Goal: Task Accomplishment & Management: Manage account settings

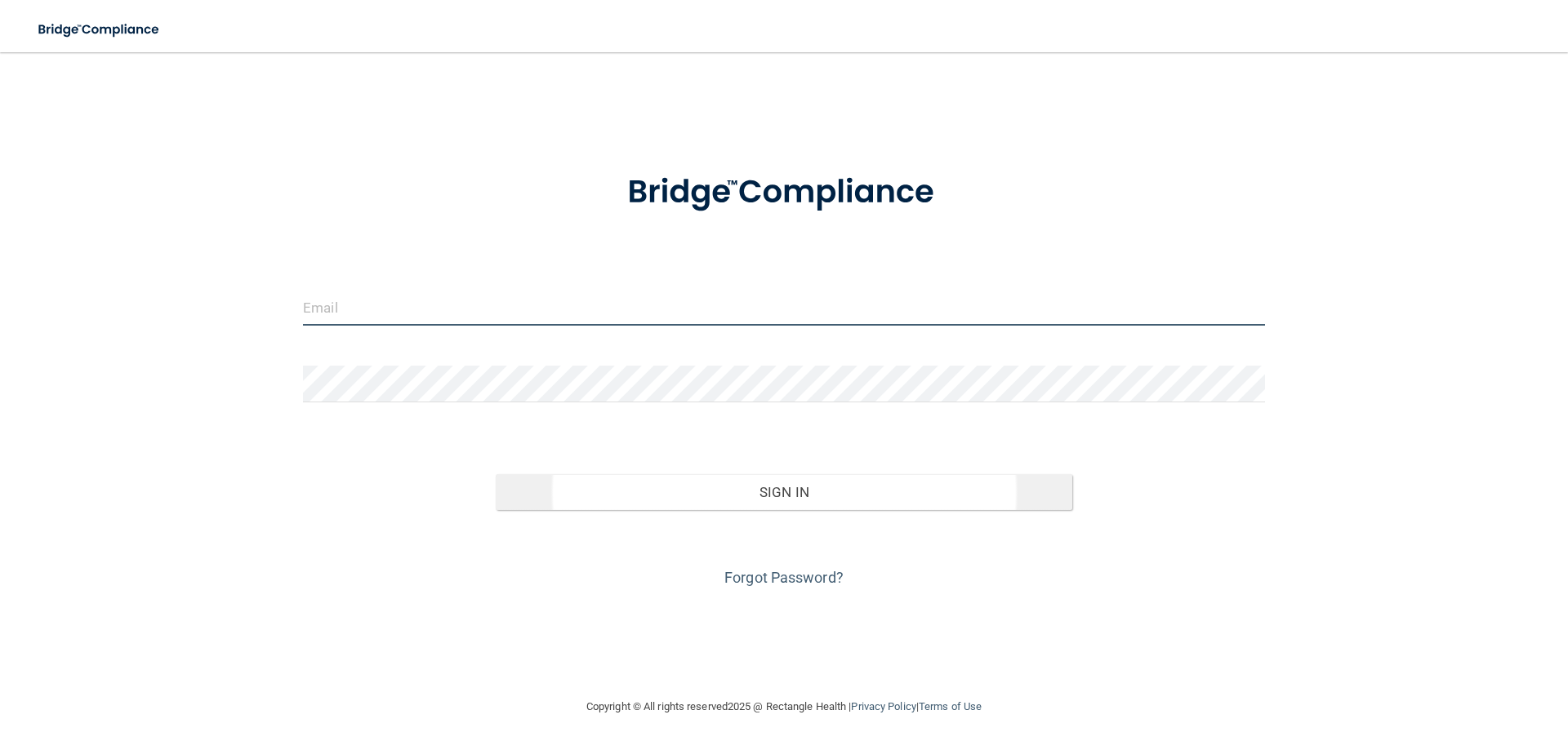
type input "[EMAIL_ADDRESS][DOMAIN_NAME]"
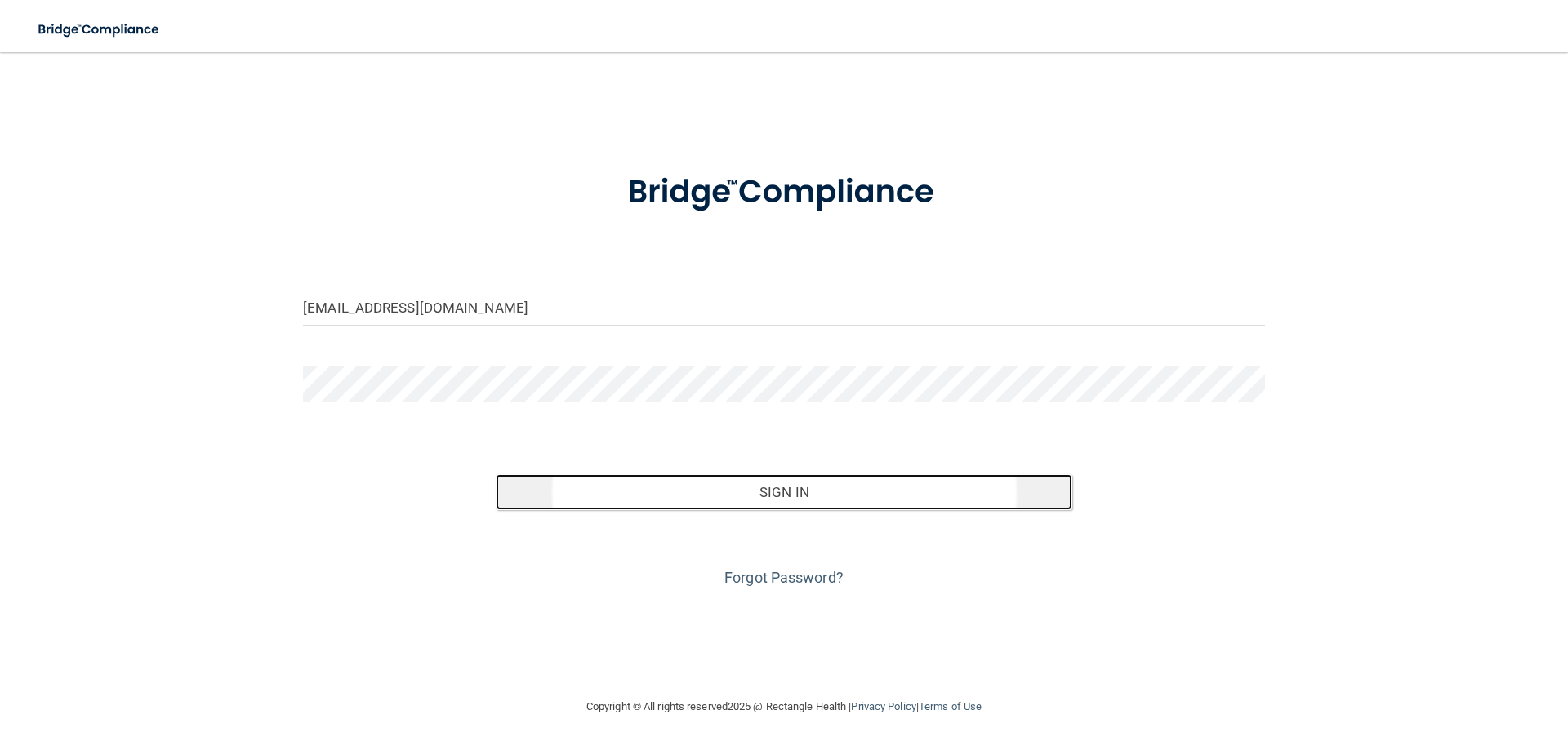
click at [842, 500] on button "Sign In" at bounding box center [784, 492] width 577 height 36
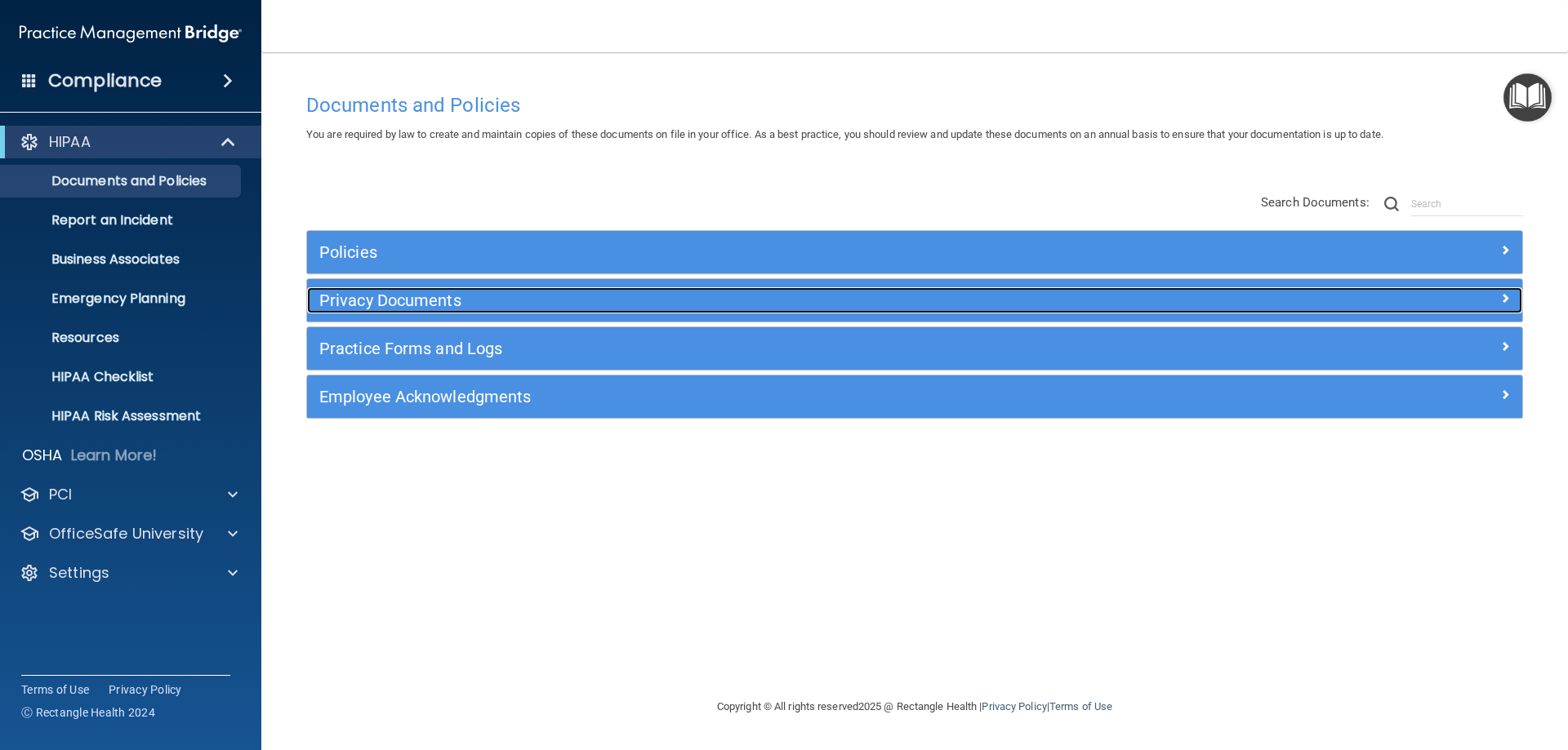
click at [475, 312] on div "Privacy Documents" at bounding box center [762, 301] width 911 height 26
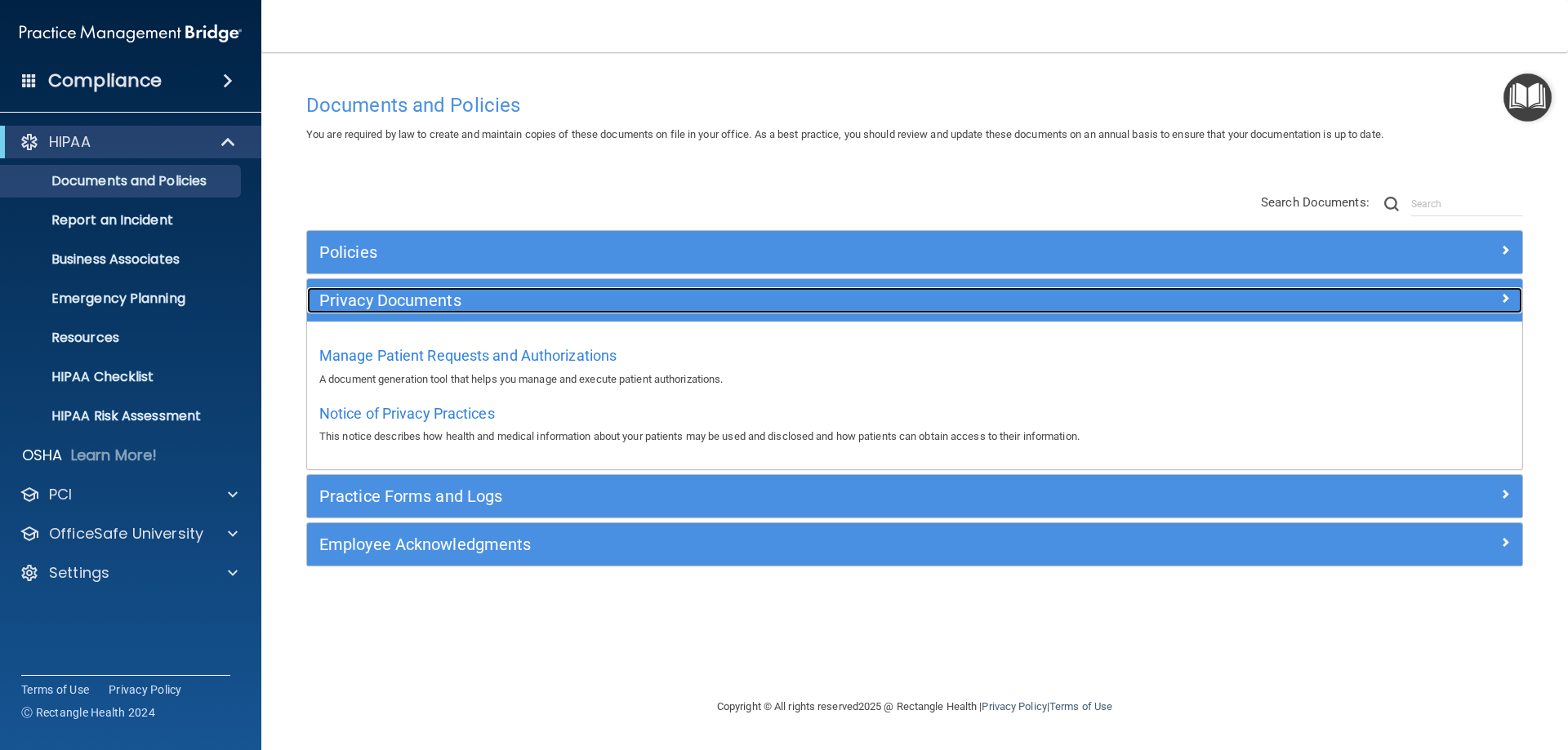
click at [467, 296] on h5 "Privacy Documents" at bounding box center [762, 301] width 887 height 18
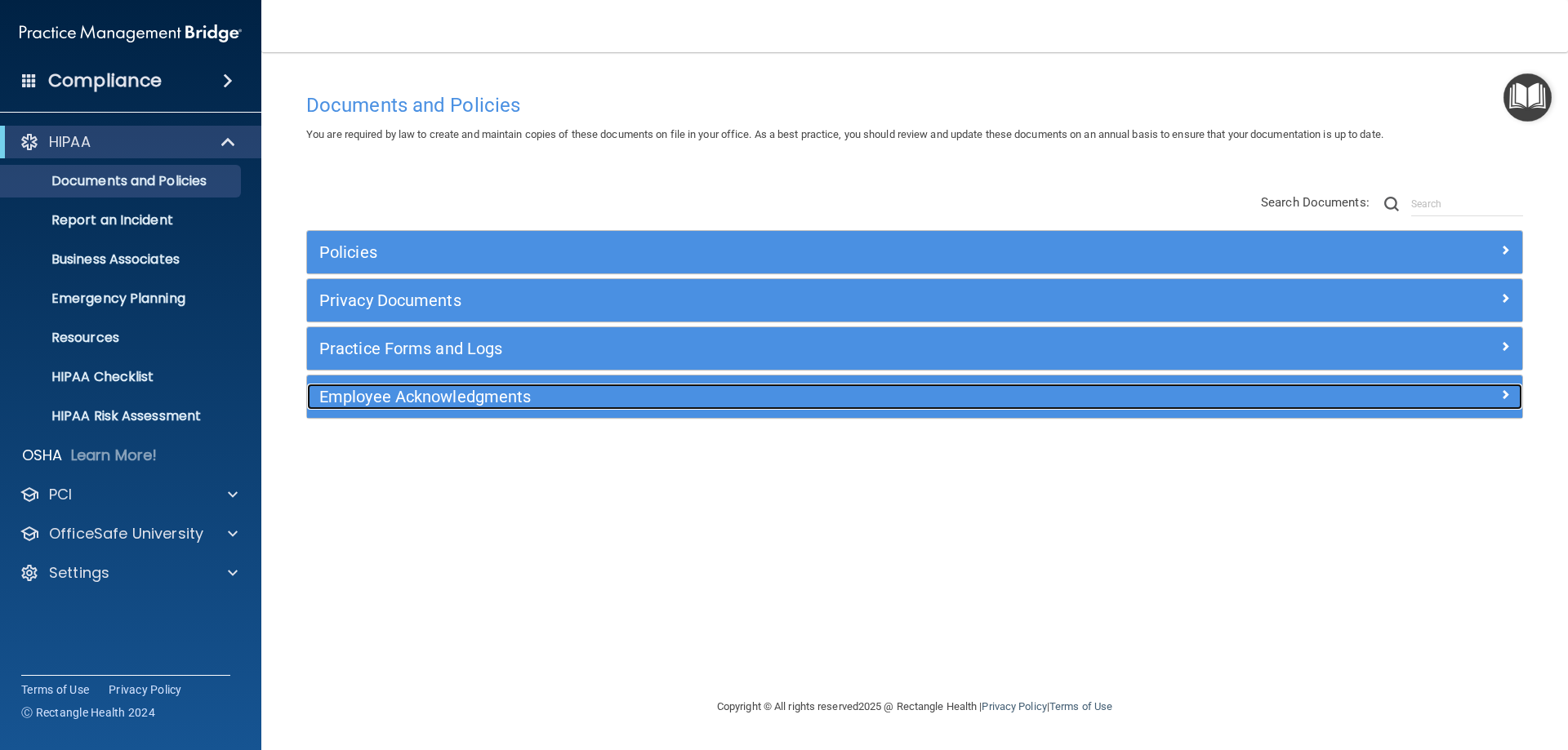
click at [439, 403] on h5 "Employee Acknowledgments" at bounding box center [762, 397] width 887 height 18
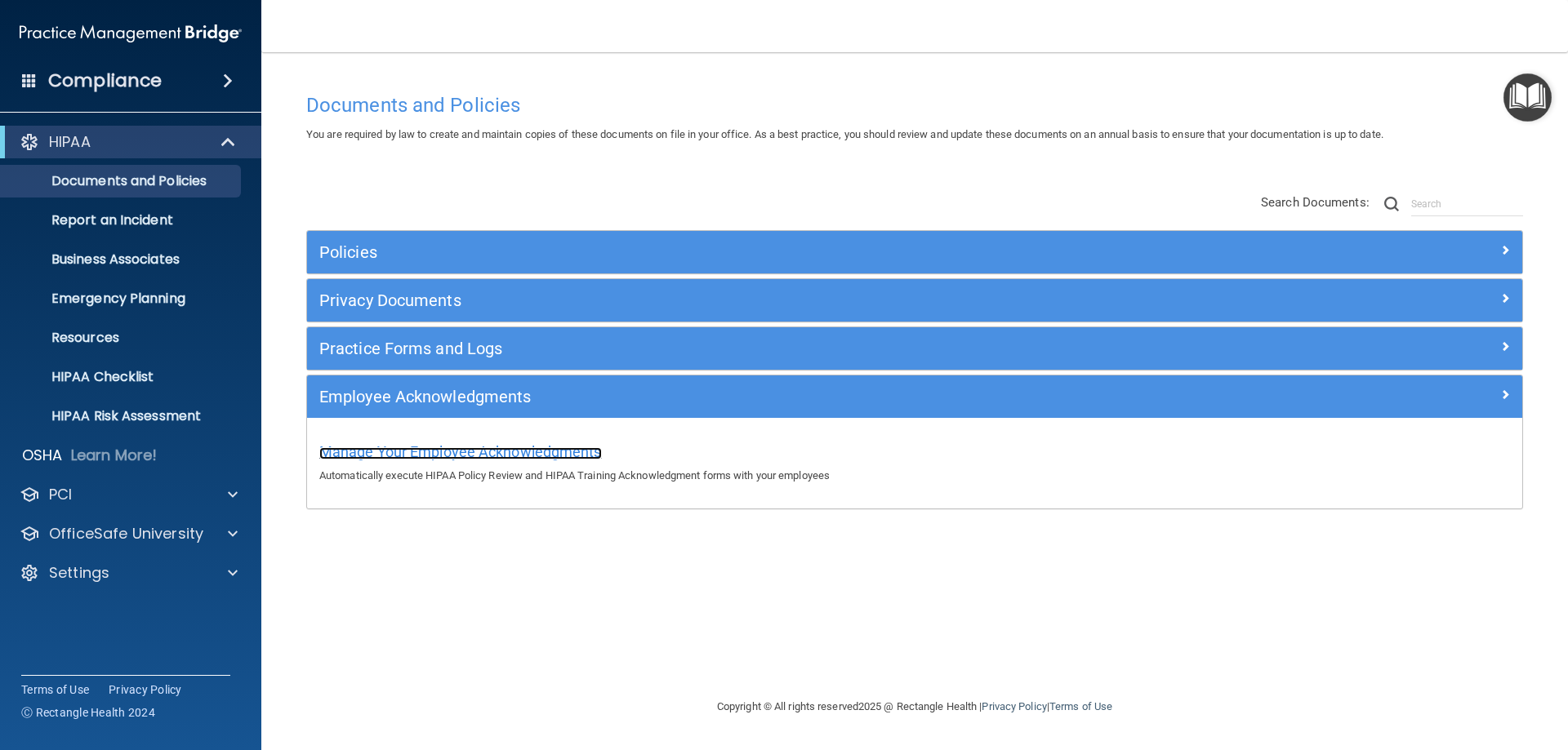
click at [442, 456] on span "Manage Your Employee Acknowledgments" at bounding box center [461, 451] width 283 height 17
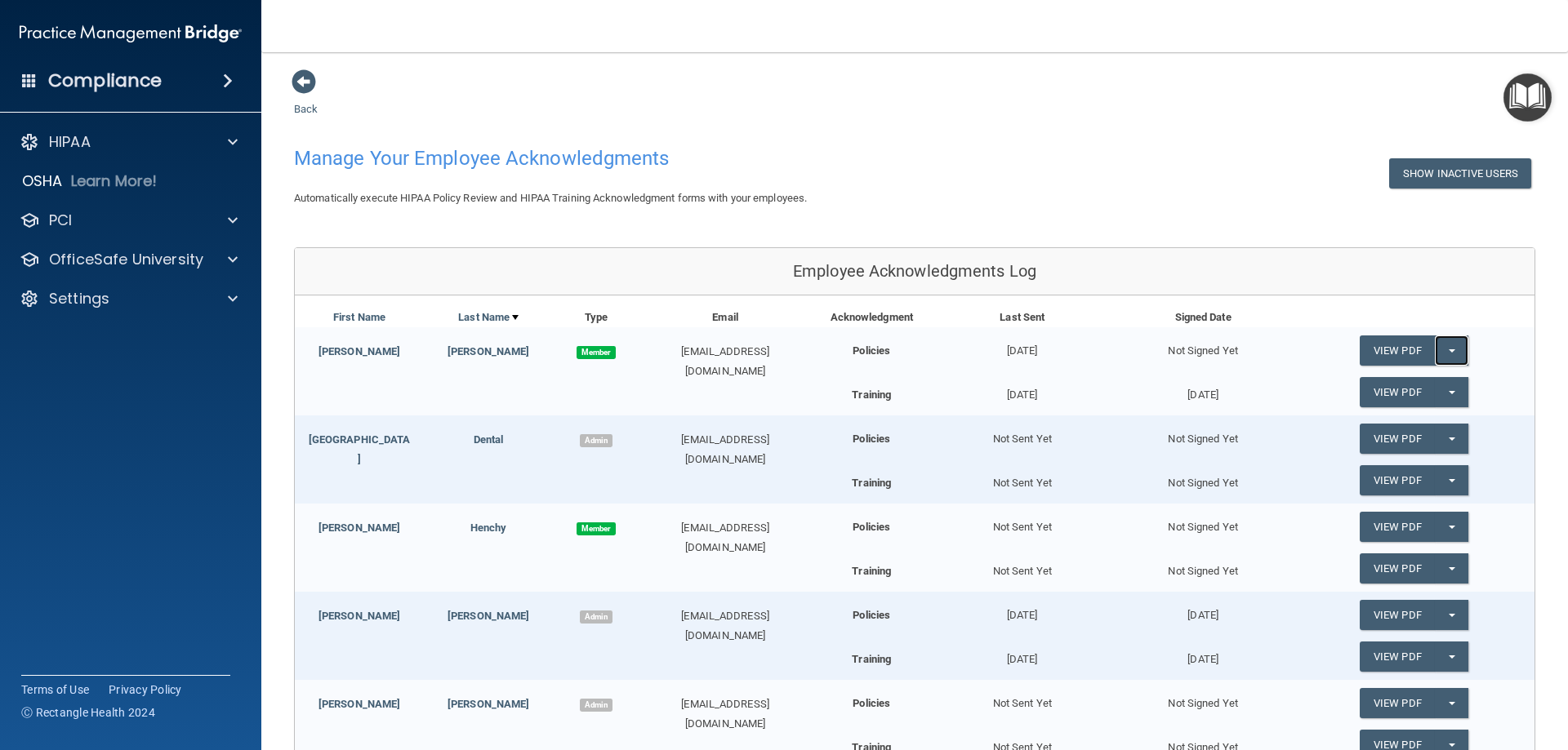
click at [1449, 352] on span "button" at bounding box center [1452, 351] width 7 height 3
click at [1417, 389] on link "Send Acknowledgment" at bounding box center [1430, 384] width 141 height 25
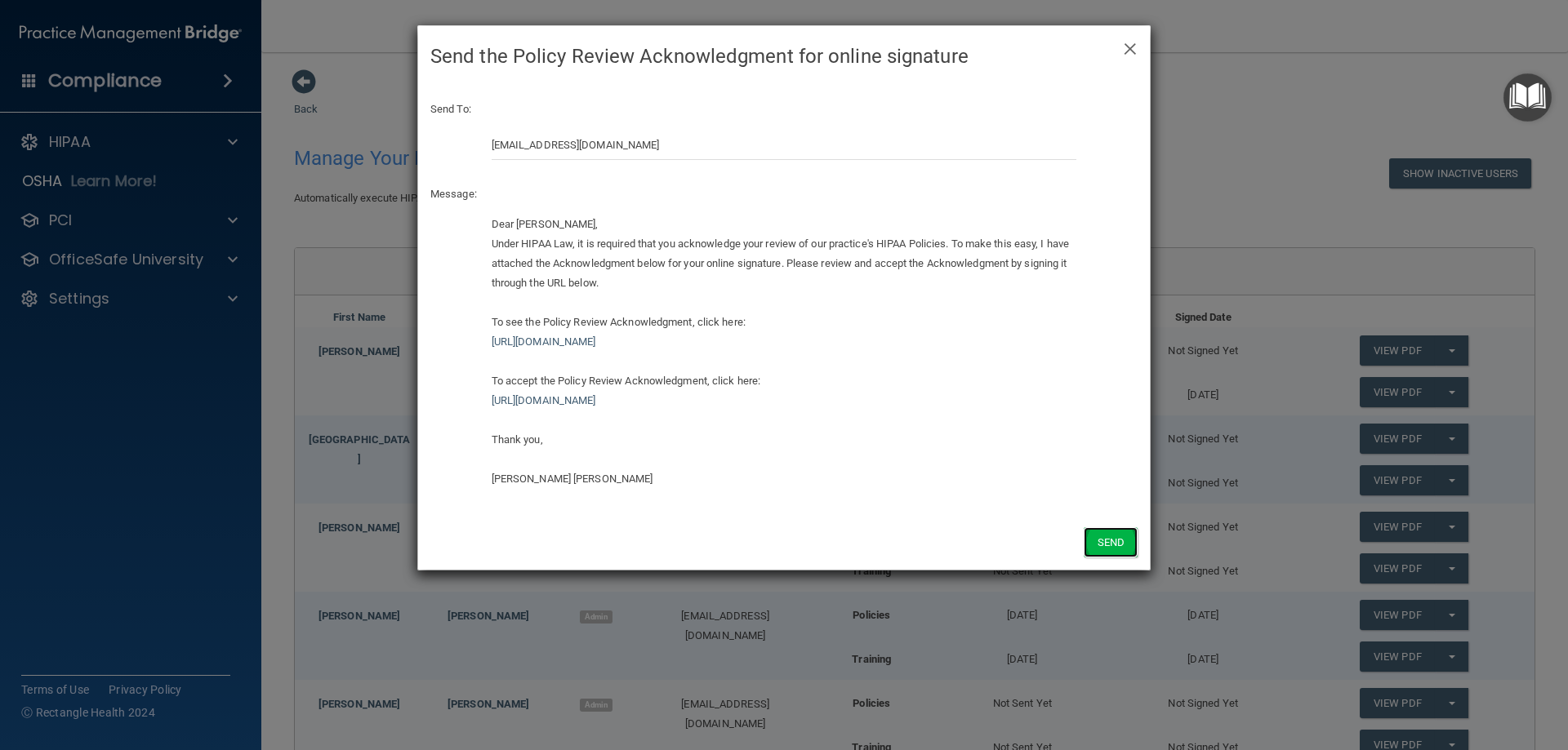
click at [1101, 550] on button "Send" at bounding box center [1110, 542] width 54 height 31
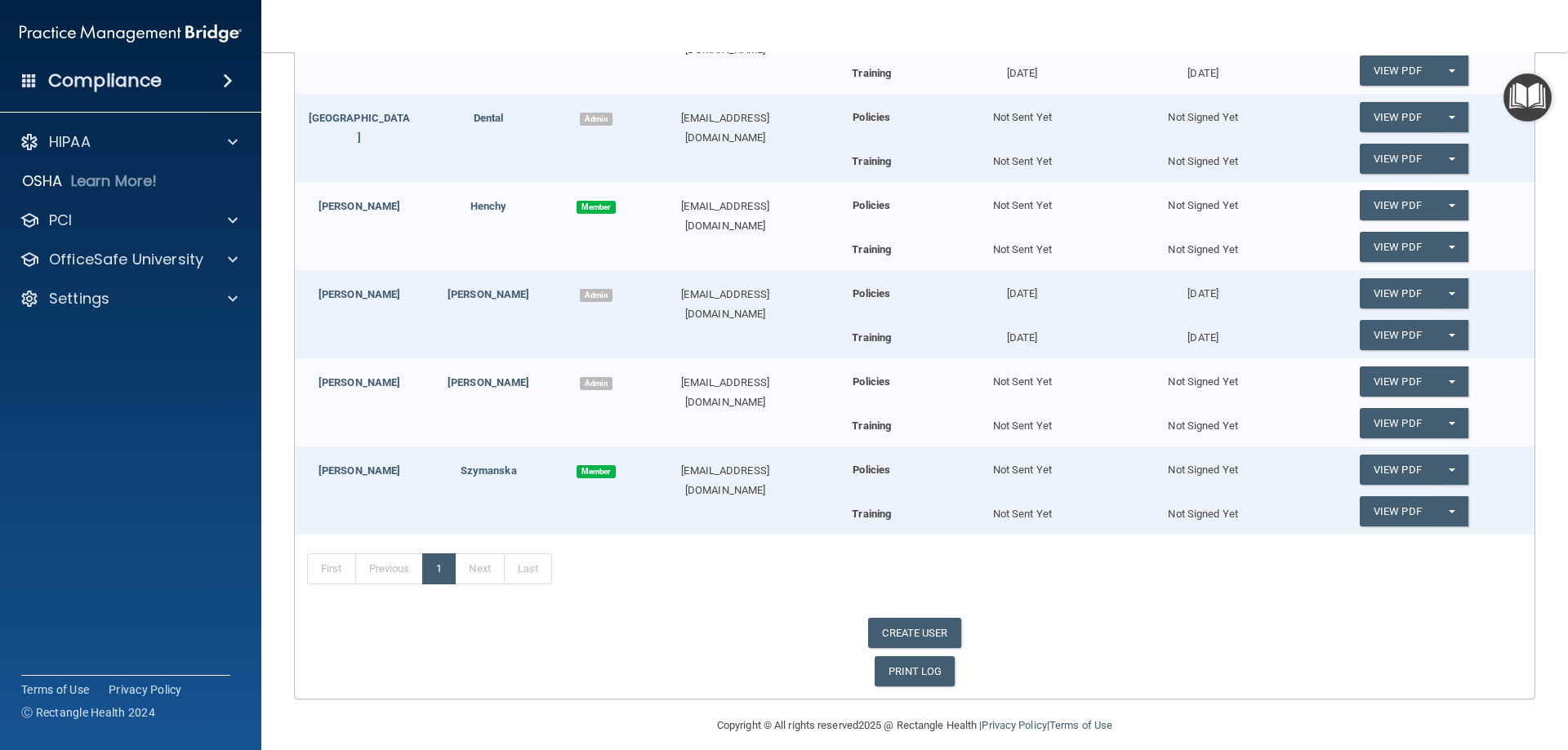
scroll to position [327, 0]
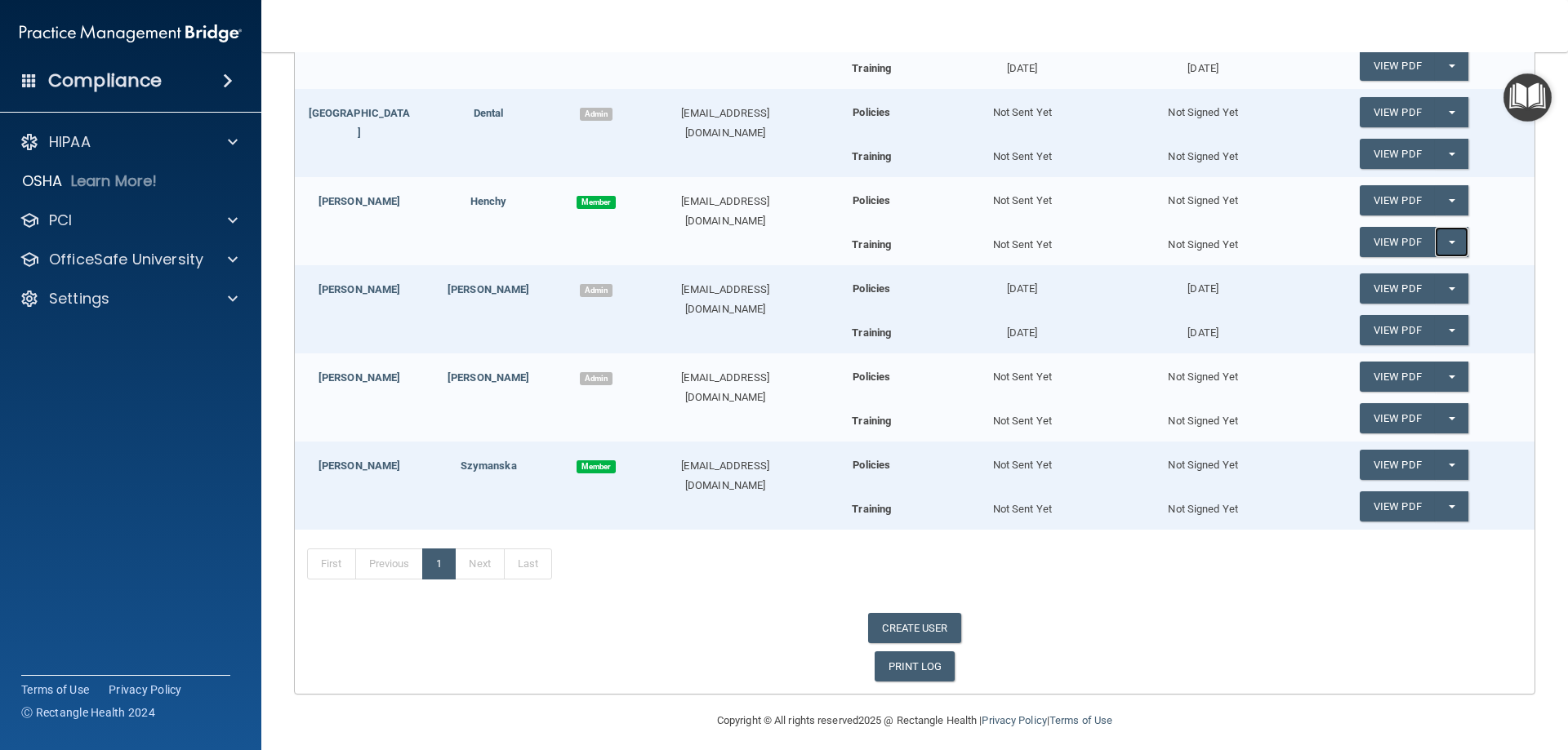
click at [1444, 250] on button "Split button!" at bounding box center [1451, 242] width 33 height 31
click at [1415, 279] on link "Send Acknowledgment PDF" at bounding box center [1441, 275] width 163 height 25
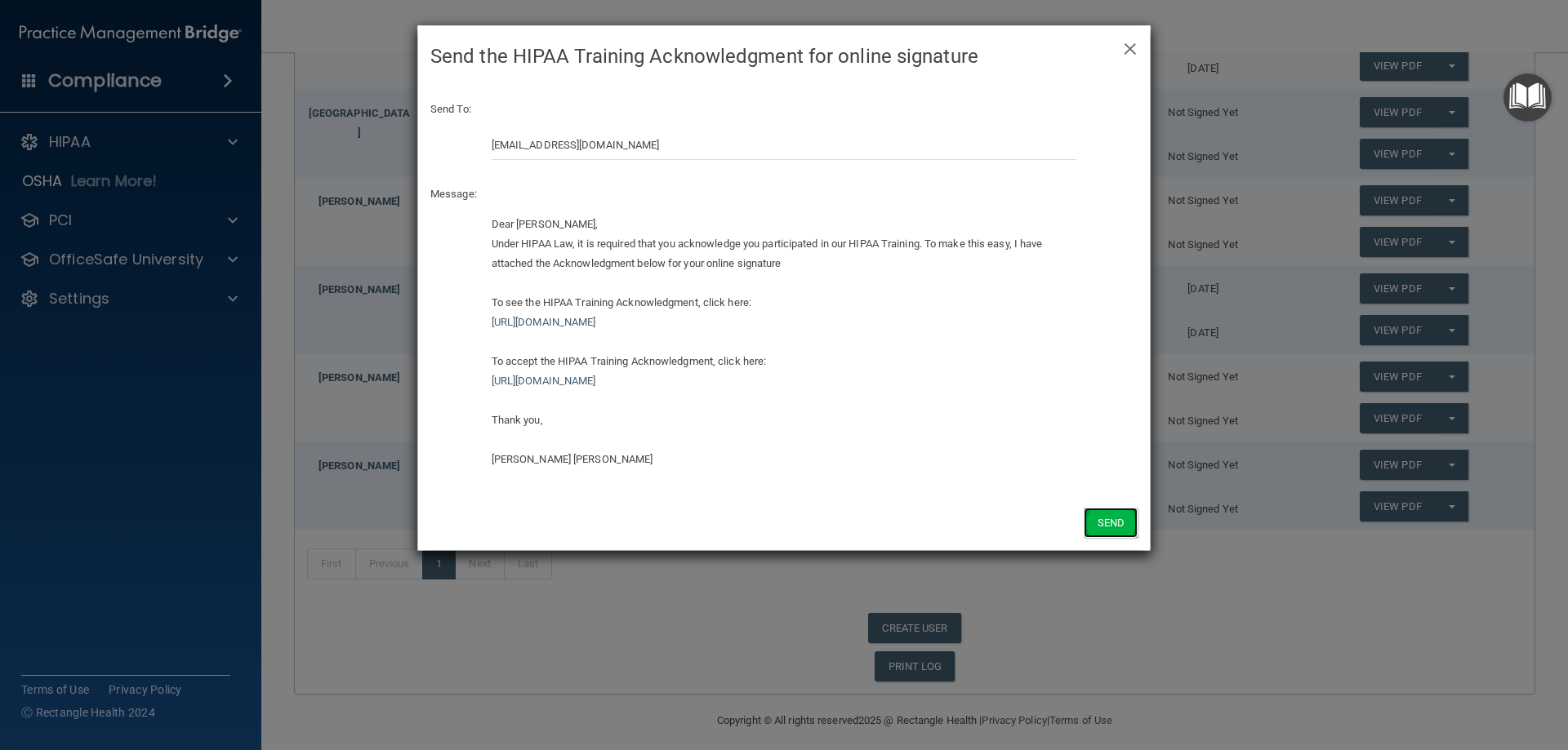
click at [1111, 532] on button "Send" at bounding box center [1110, 523] width 54 height 31
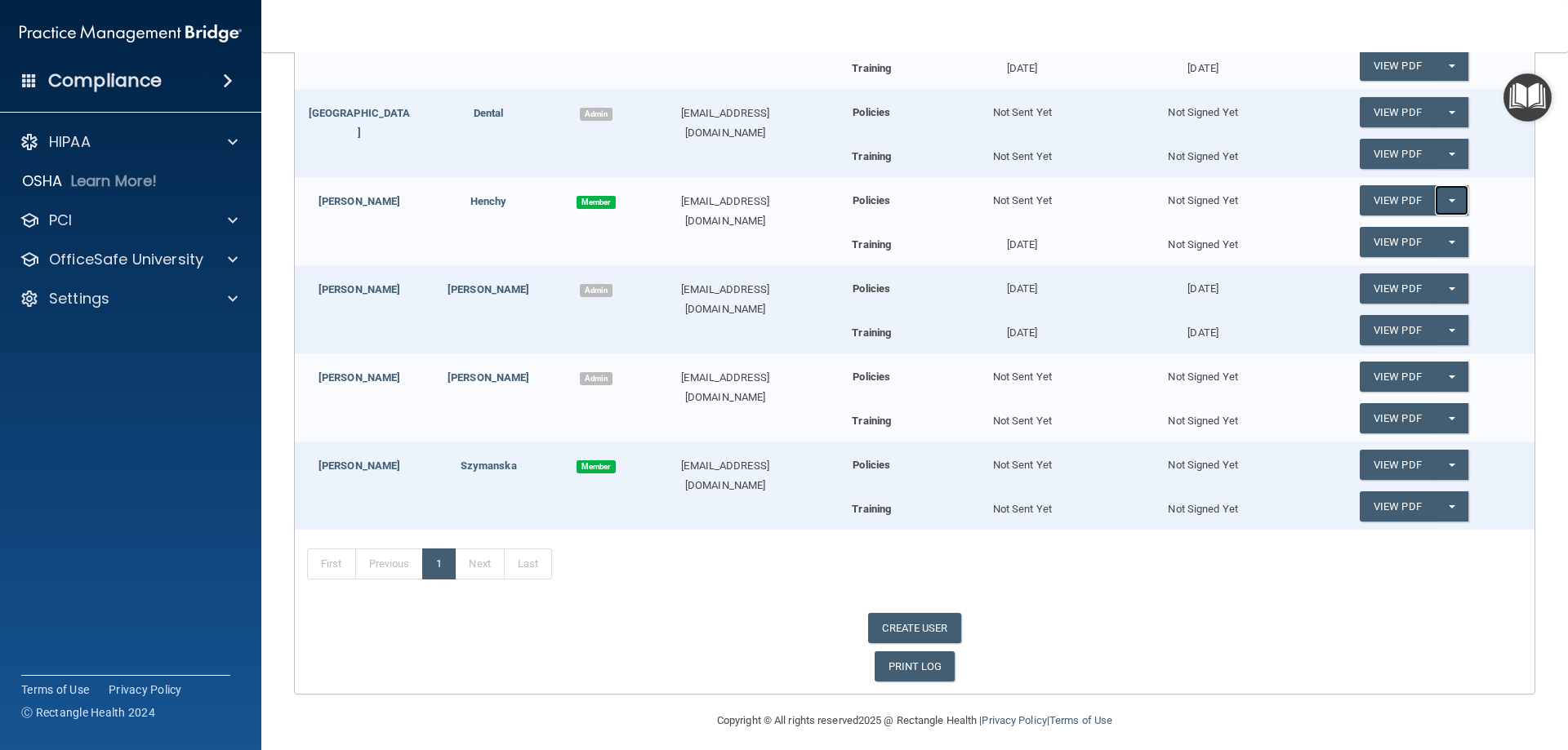
click at [1449, 199] on button "Split button!" at bounding box center [1451, 200] width 33 height 31
click at [1406, 231] on link "Send Acknowledgment" at bounding box center [1430, 234] width 141 height 25
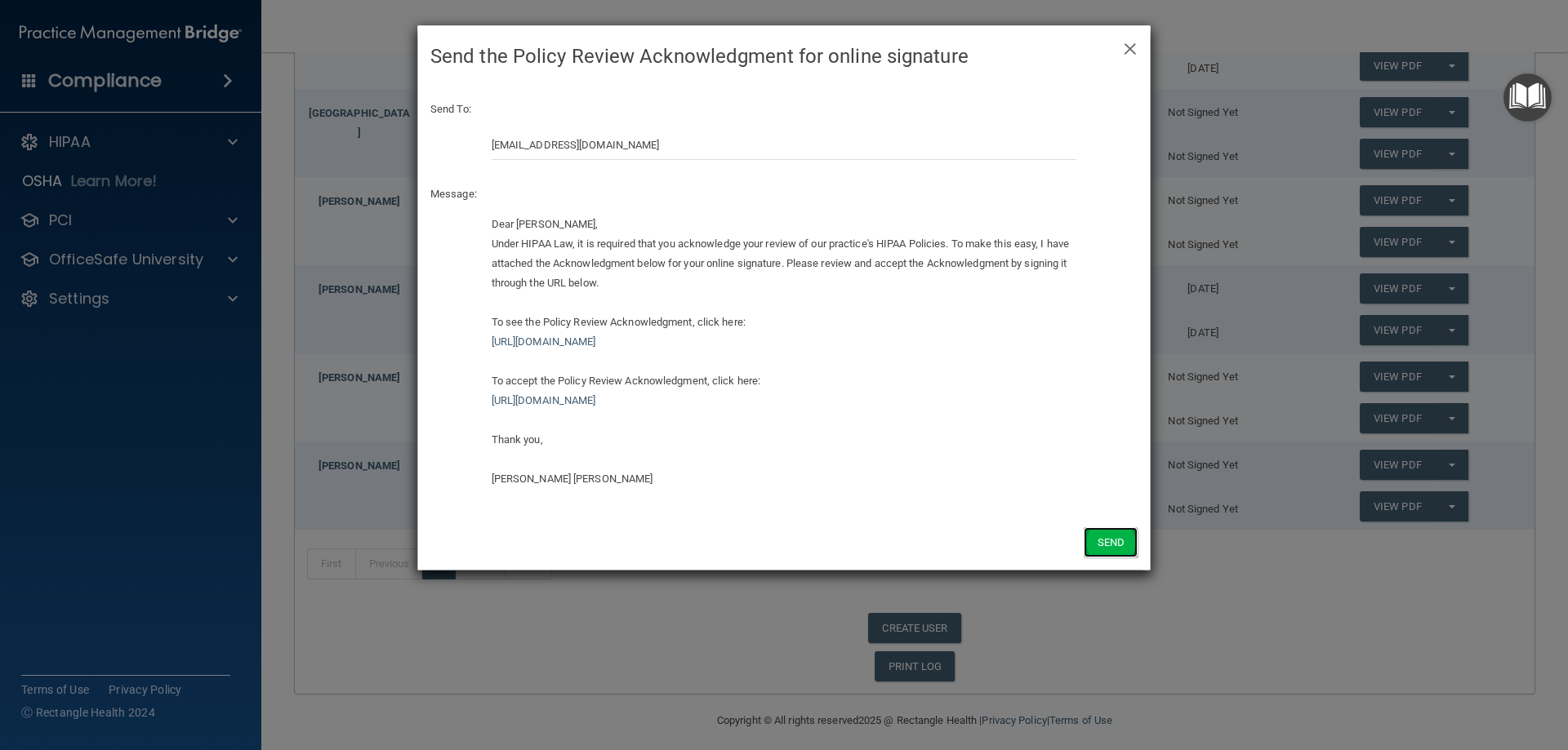
click at [1107, 544] on button "Send" at bounding box center [1110, 542] width 54 height 31
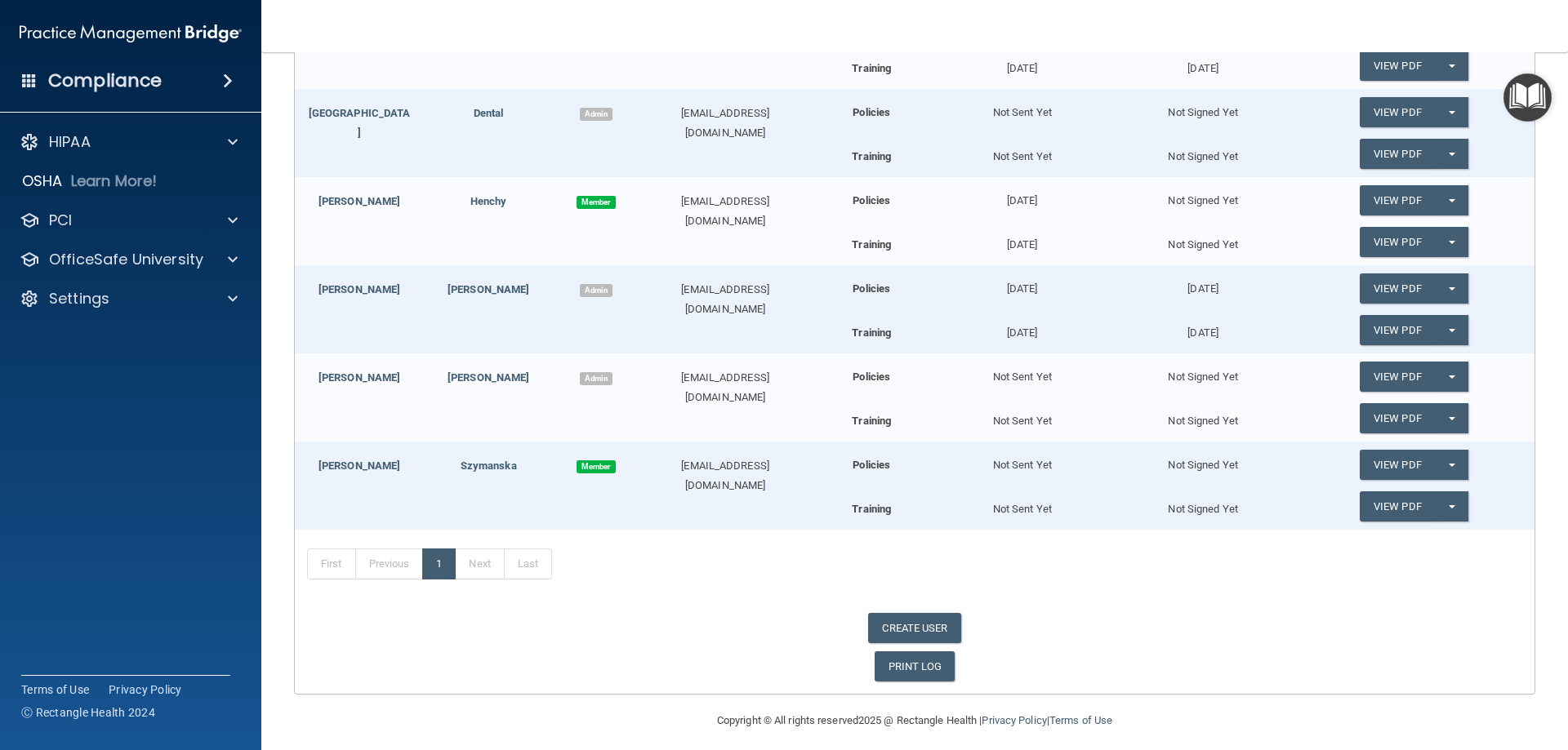
scroll to position [163, 0]
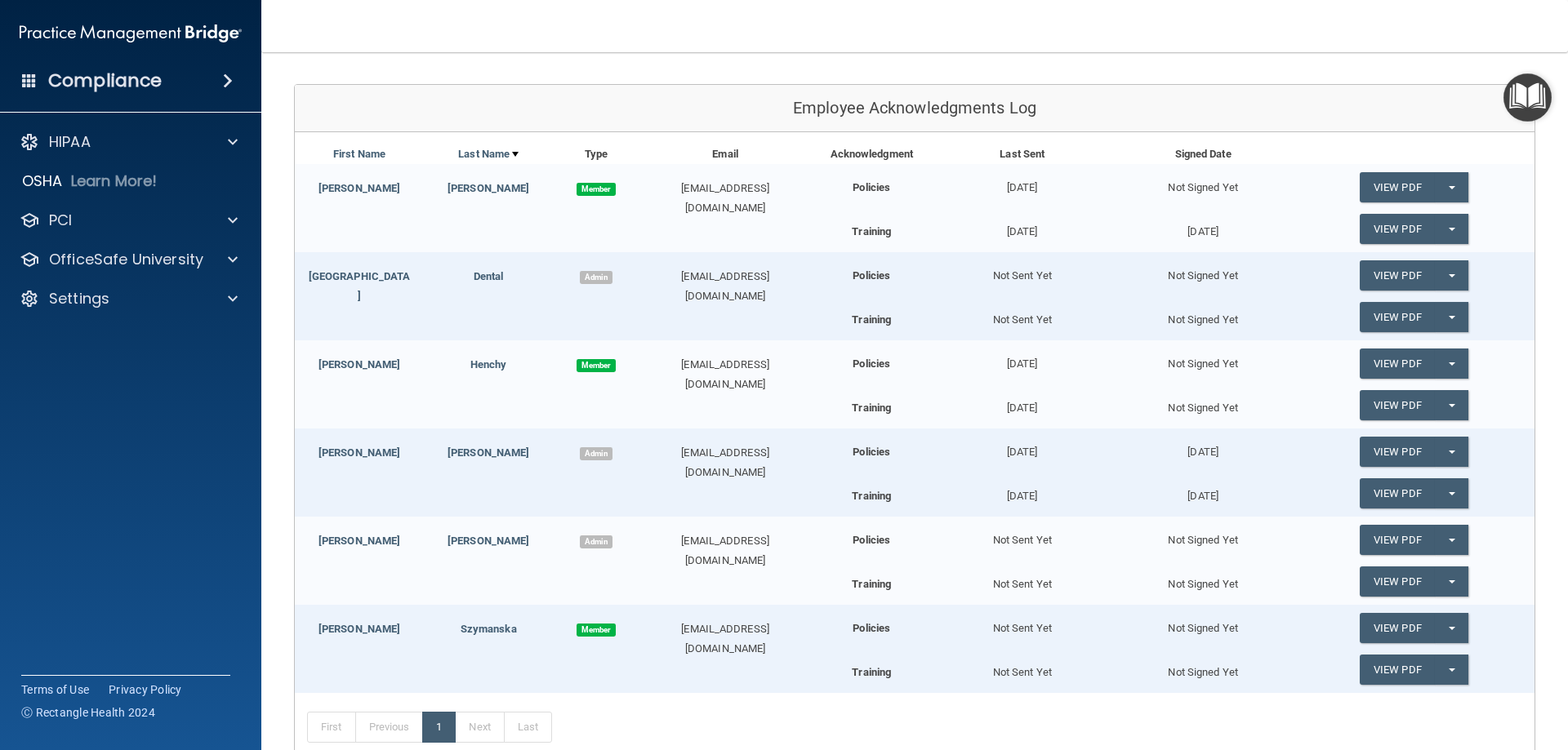
click at [99, 90] on h4 "Compliance" at bounding box center [104, 81] width 113 height 23
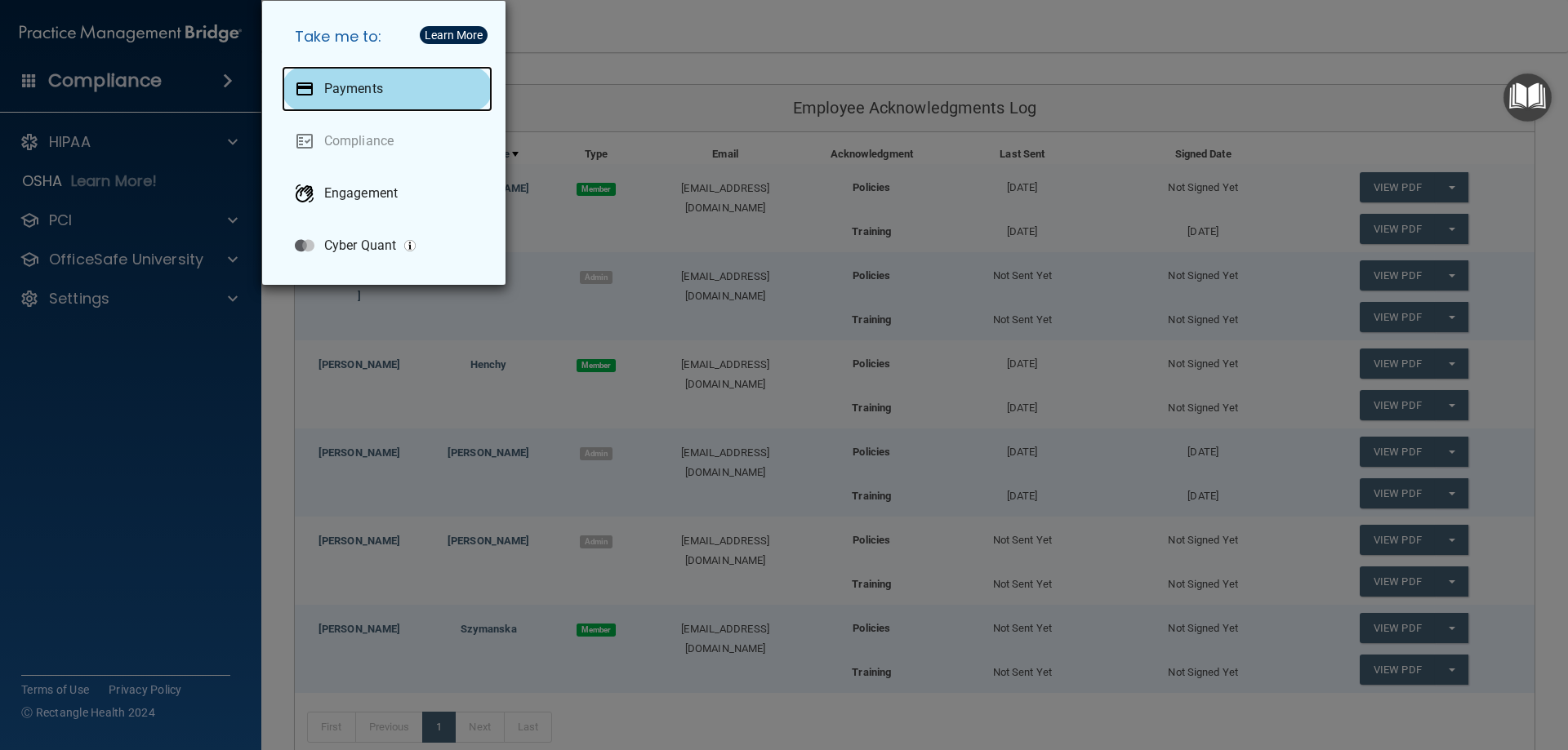
click at [346, 96] on p "Payments" at bounding box center [353, 89] width 59 height 17
click at [107, 63] on div "Take me to: Payments Compliance Engagement Cyber Quant" at bounding box center [784, 375] width 1568 height 750
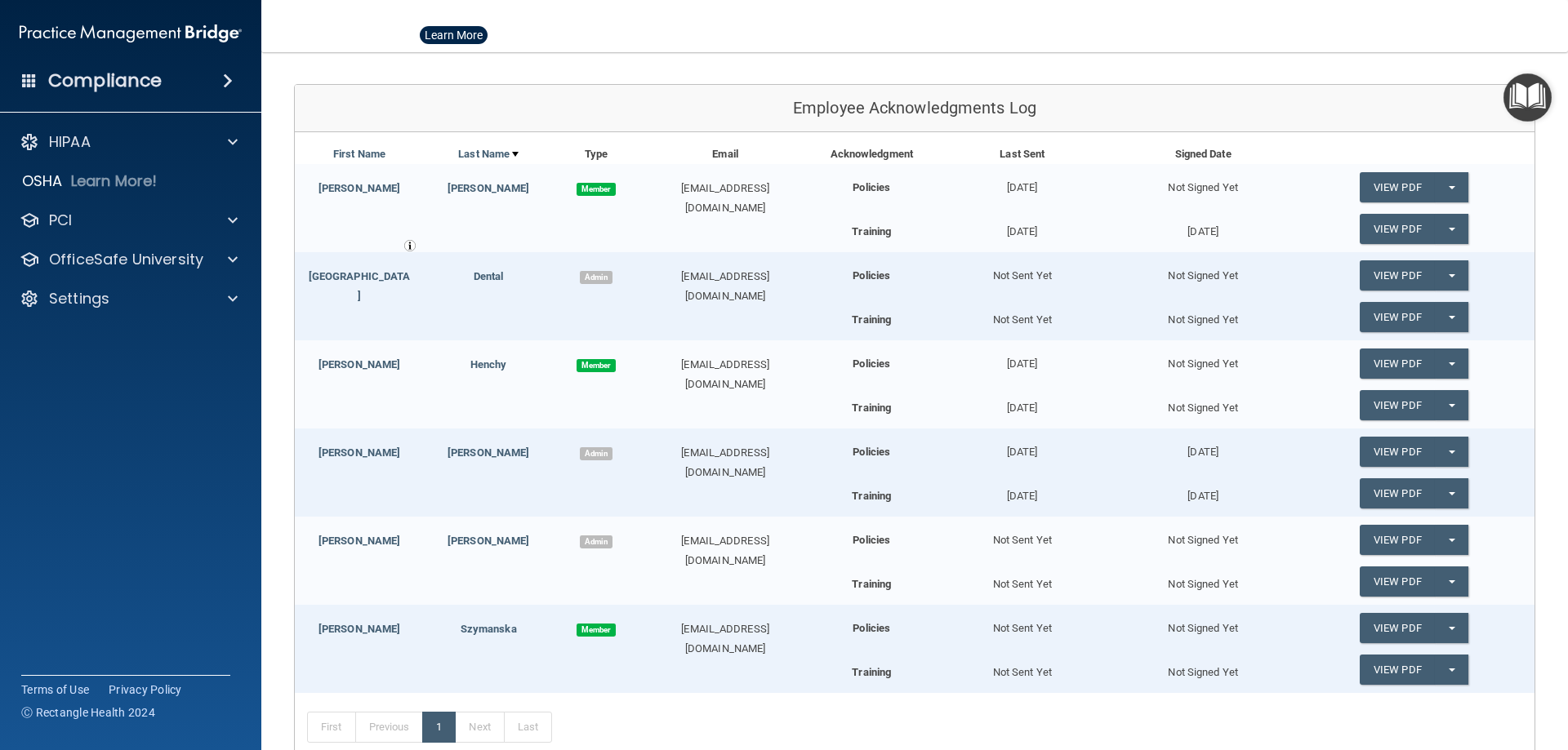
click at [98, 19] on img at bounding box center [131, 33] width 222 height 32
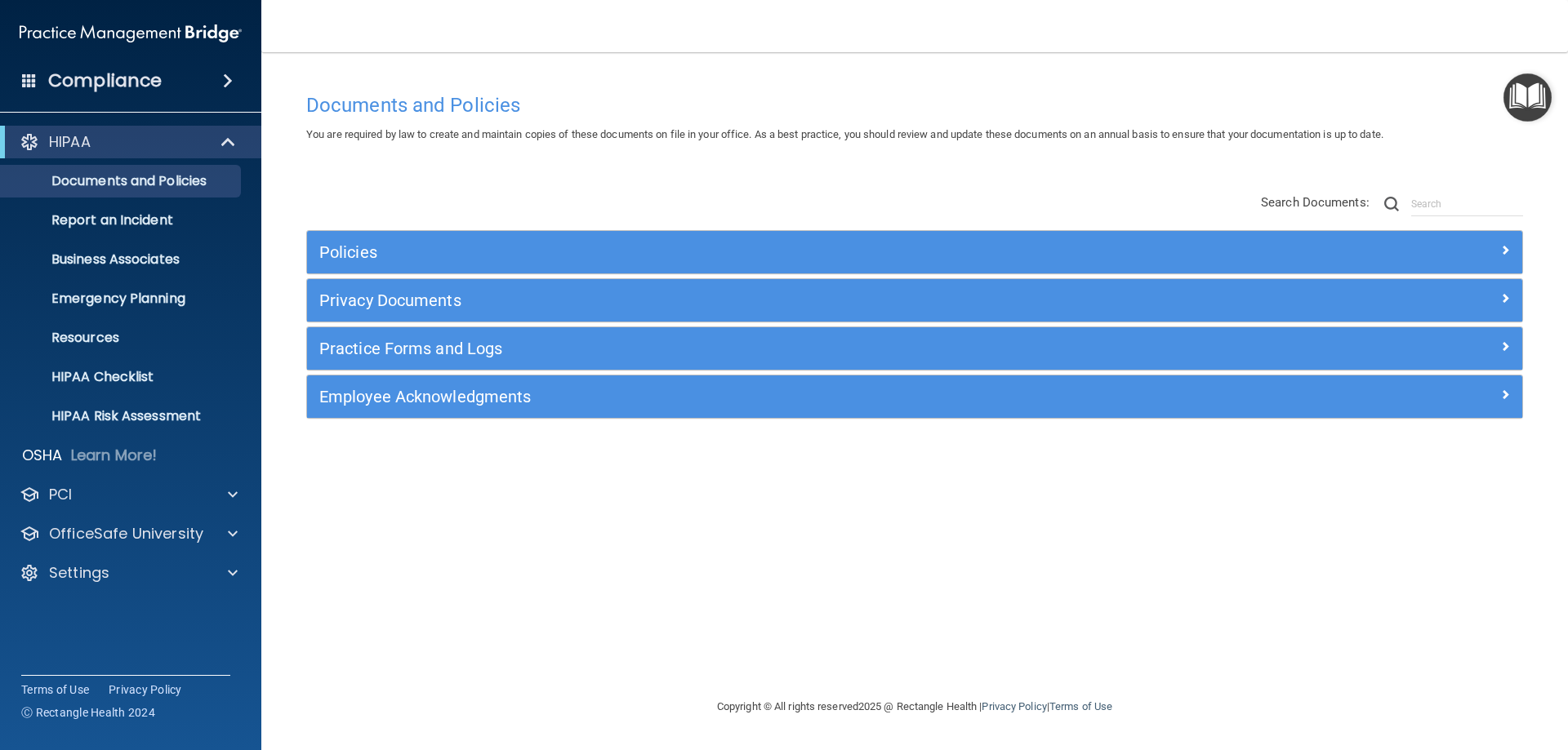
click at [96, 49] on img at bounding box center [131, 33] width 222 height 32
